Goal: Check status

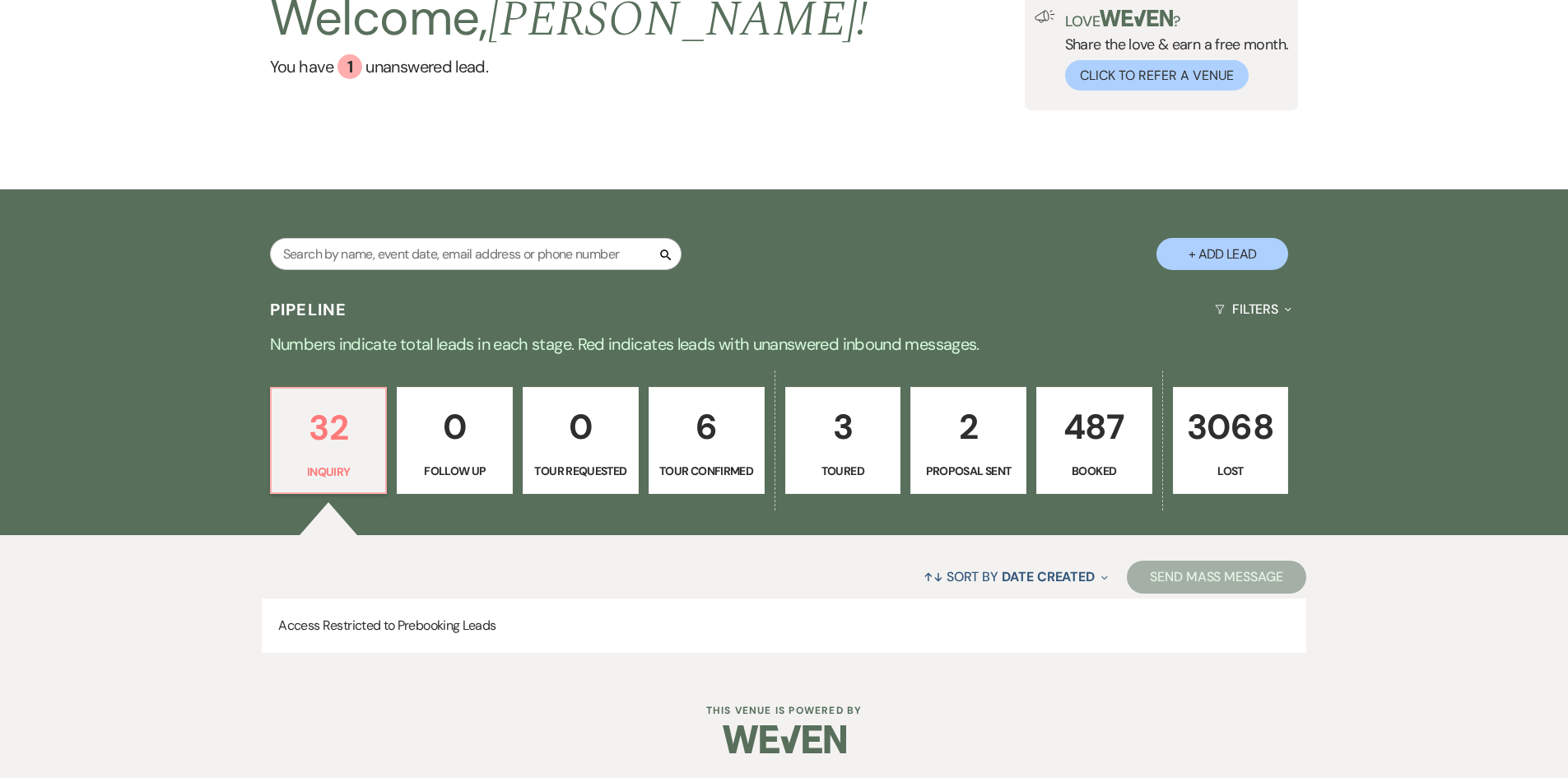
click at [1104, 437] on p "487" at bounding box center [1094, 426] width 95 height 55
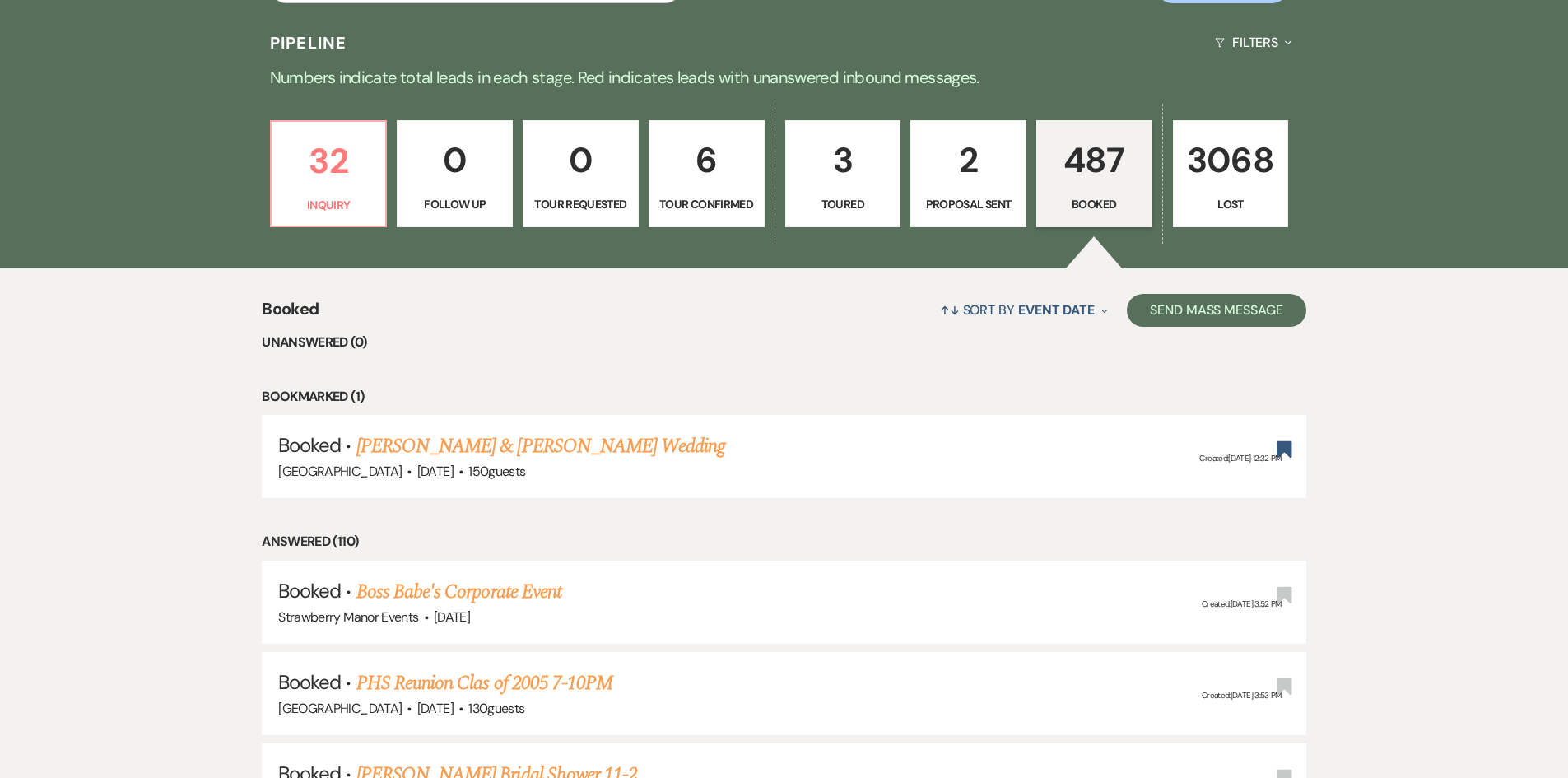
scroll to position [412, 0]
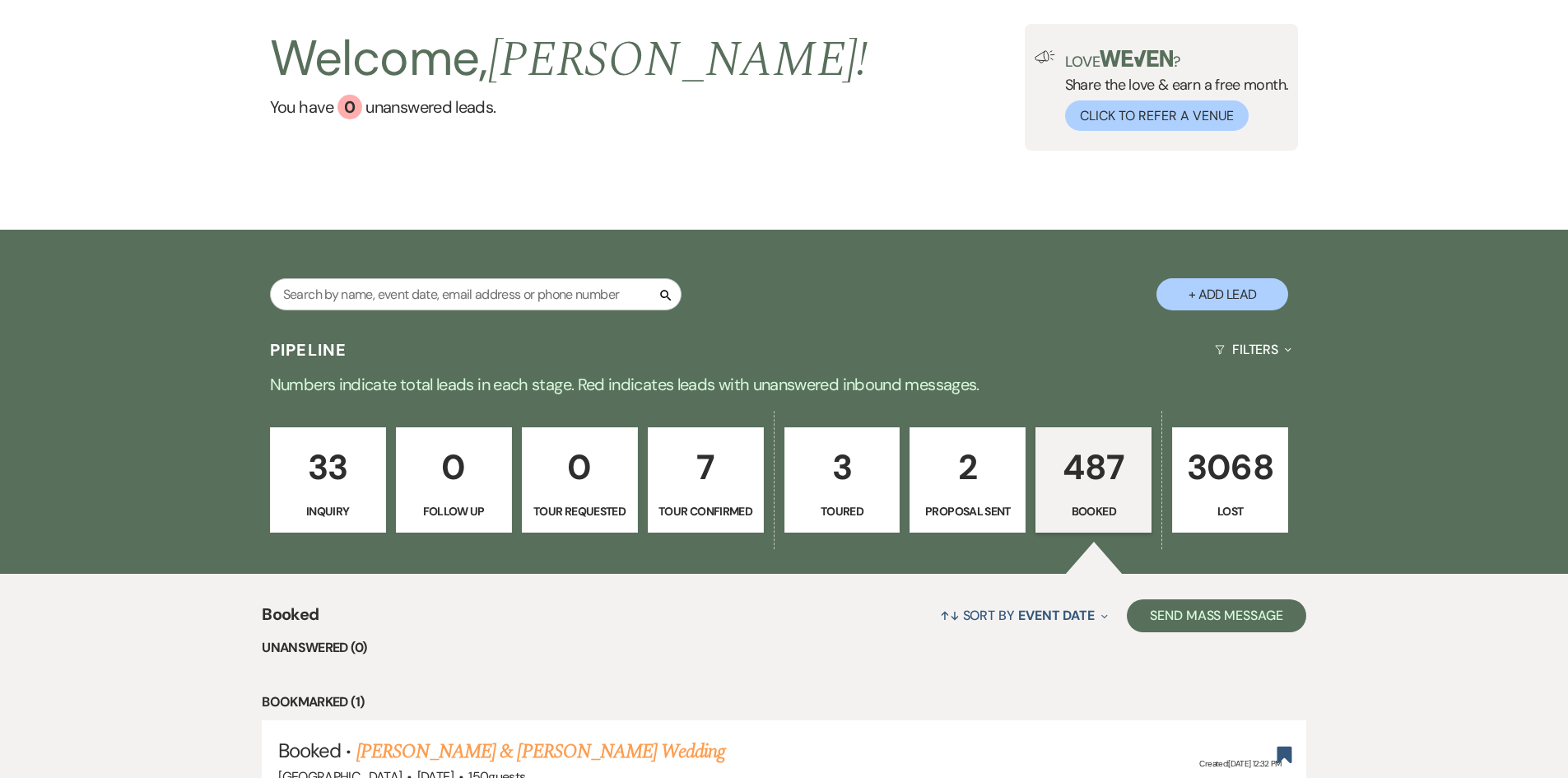
scroll to position [246, 0]
